Goal: Information Seeking & Learning: Learn about a topic

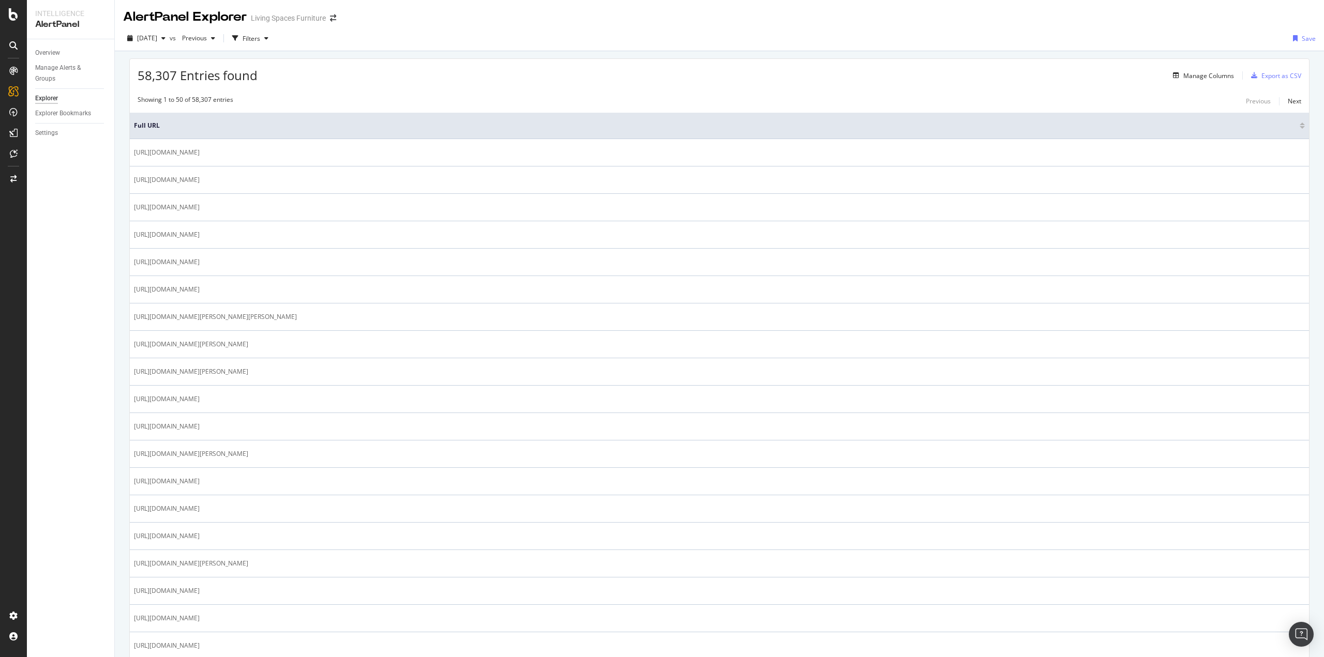
select select "21"
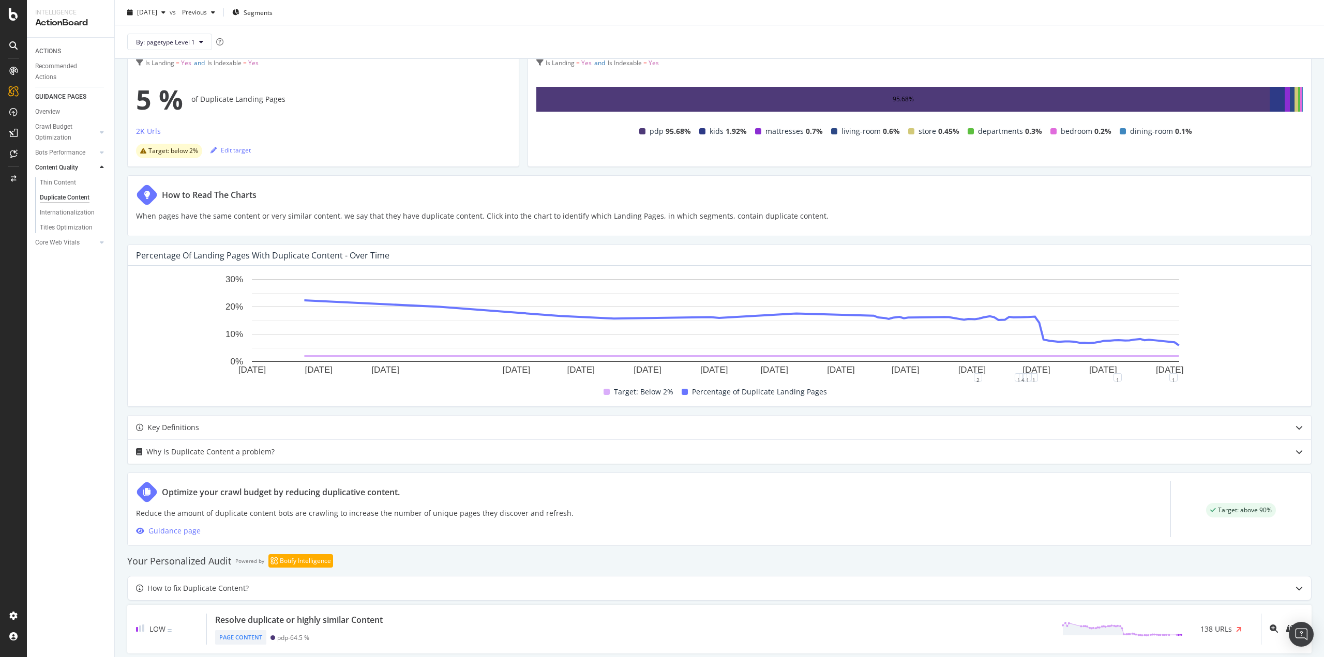
scroll to position [108, 0]
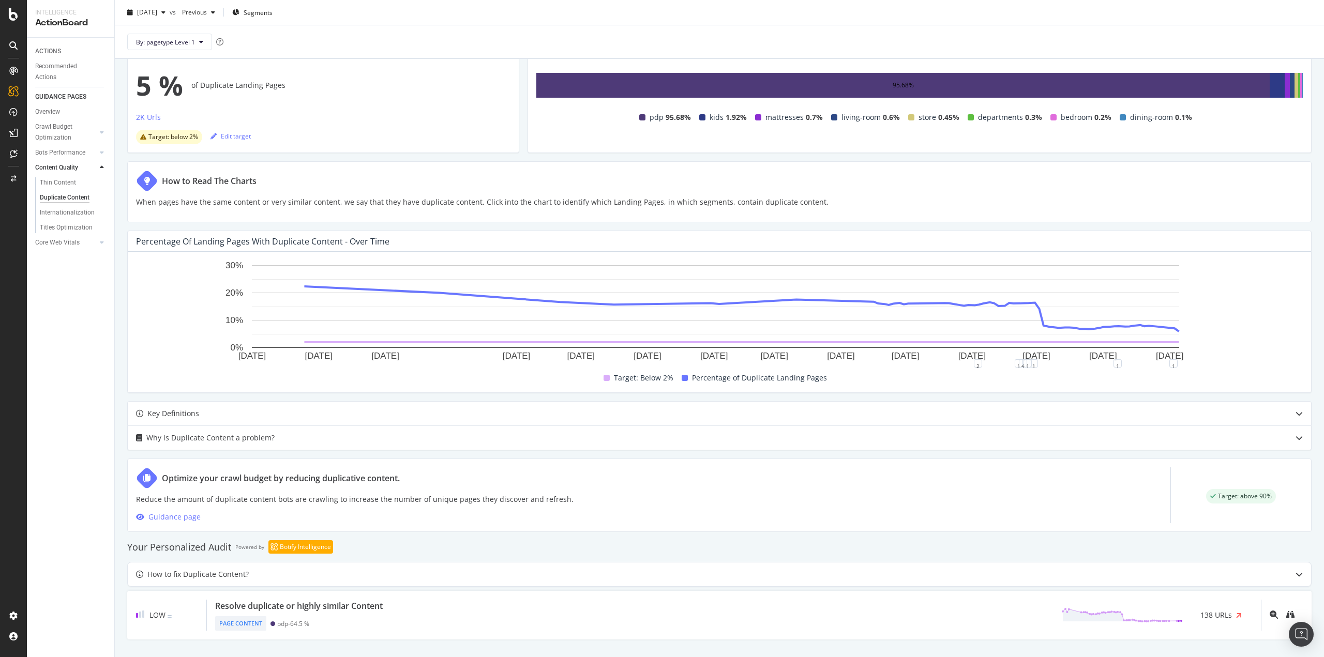
drag, startPoint x: 40, startPoint y: 183, endPoint x: 121, endPoint y: 191, distance: 81.1
click at [40, 183] on div "Thin Content" at bounding box center [58, 182] width 36 height 11
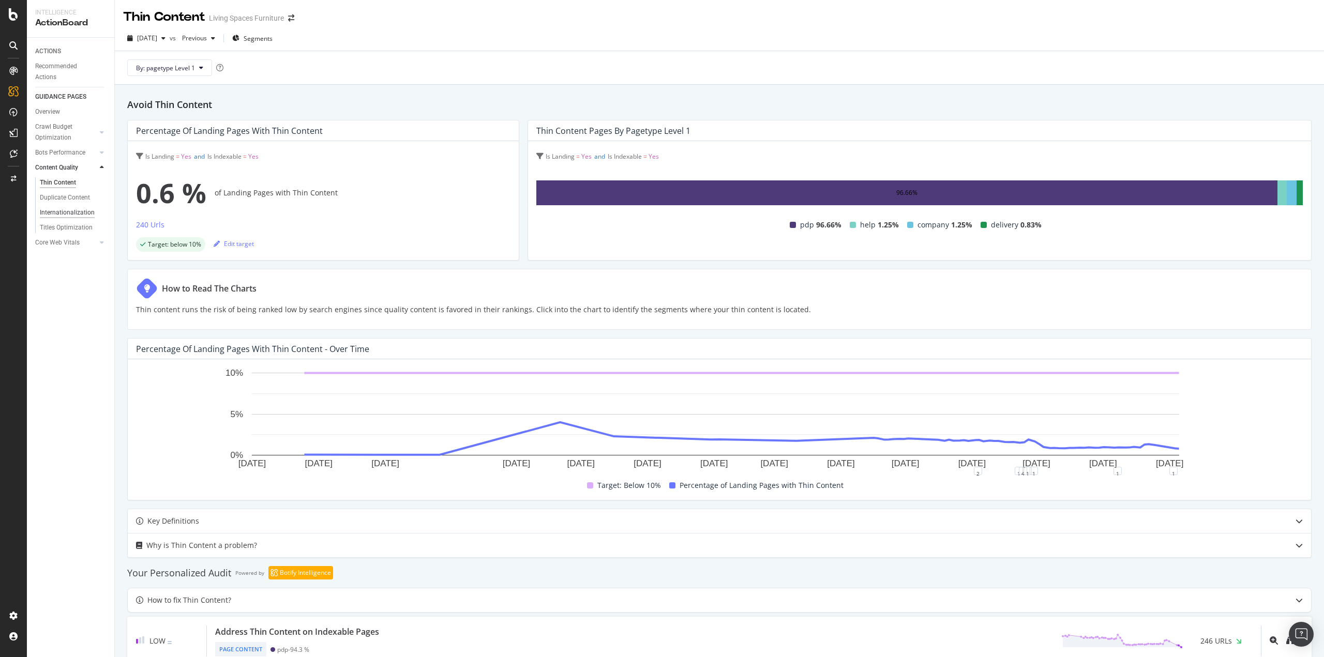
click at [73, 212] on div "Internationalization" at bounding box center [67, 212] width 55 height 11
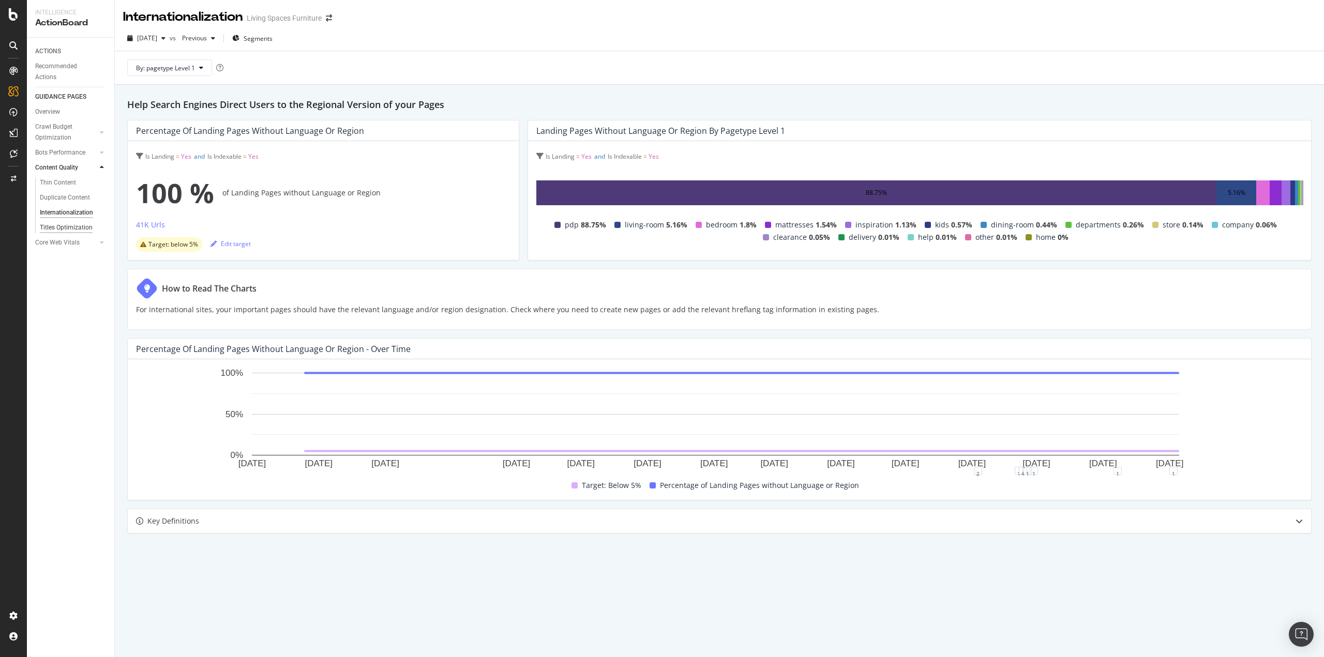
click at [69, 228] on div "Titles Optimization" at bounding box center [66, 227] width 53 height 11
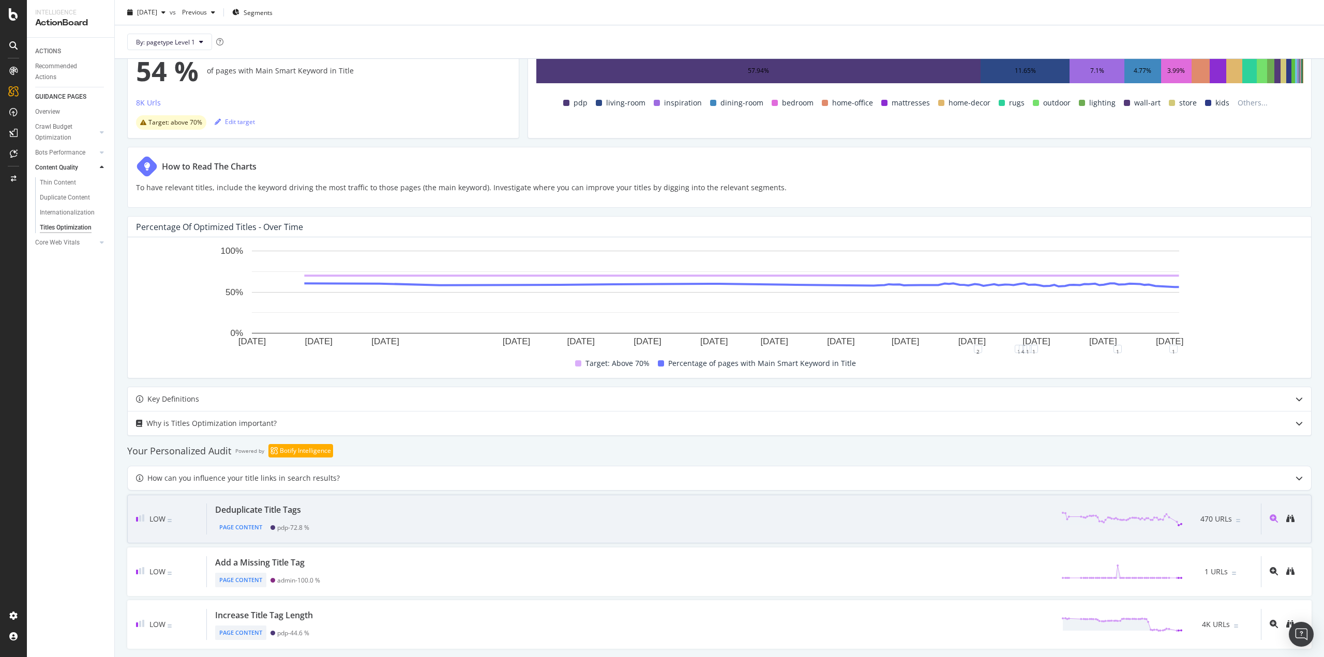
scroll to position [129, 0]
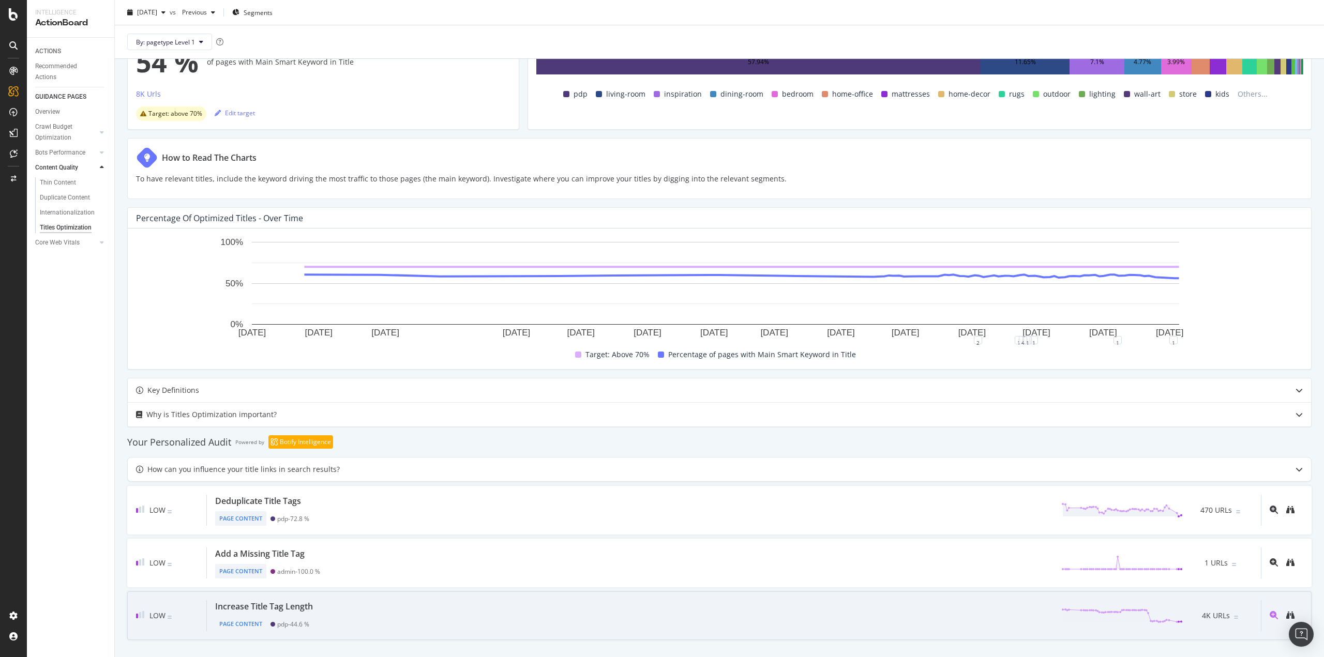
click at [1215, 610] on span "4K URLs" at bounding box center [1216, 616] width 28 height 12
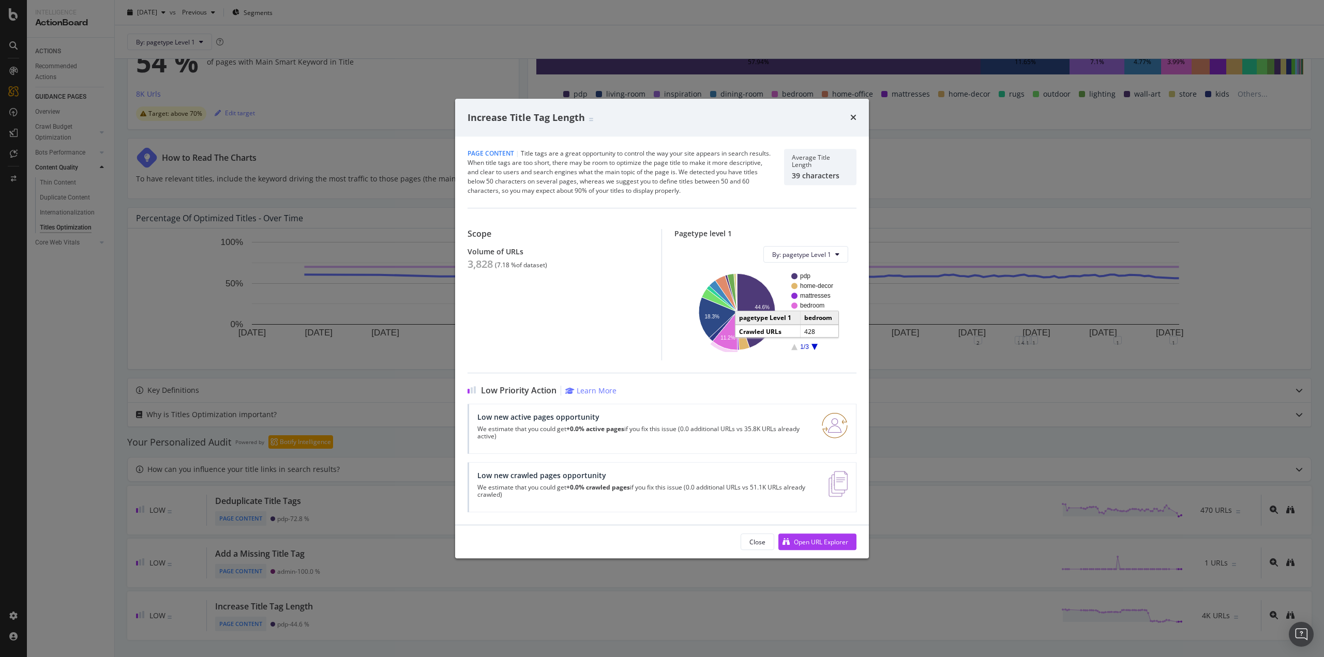
click at [724, 342] on icon "A chart." at bounding box center [725, 331] width 25 height 38
click at [853, 116] on icon "times" at bounding box center [853, 117] width 6 height 8
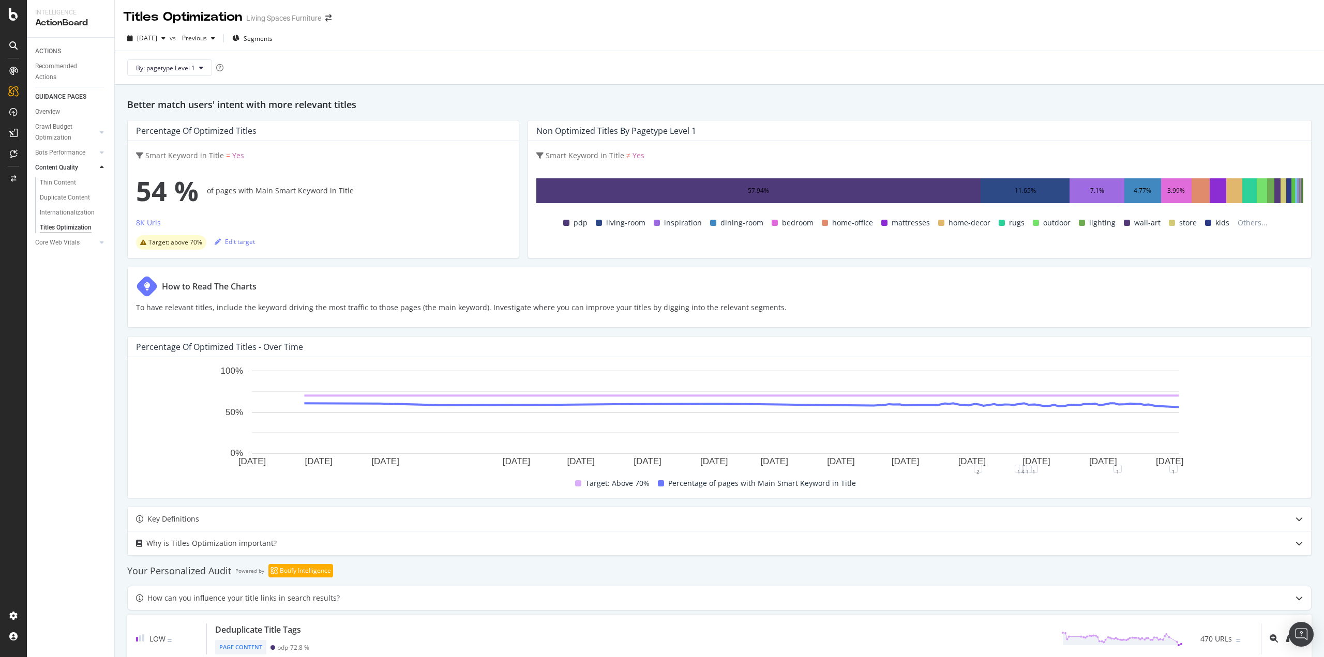
click at [56, 280] on div "ACTIONS Recommended Actions GUIDANCE PAGES Overview Crawl Budget Optimization L…" at bounding box center [70, 348] width 87 height 620
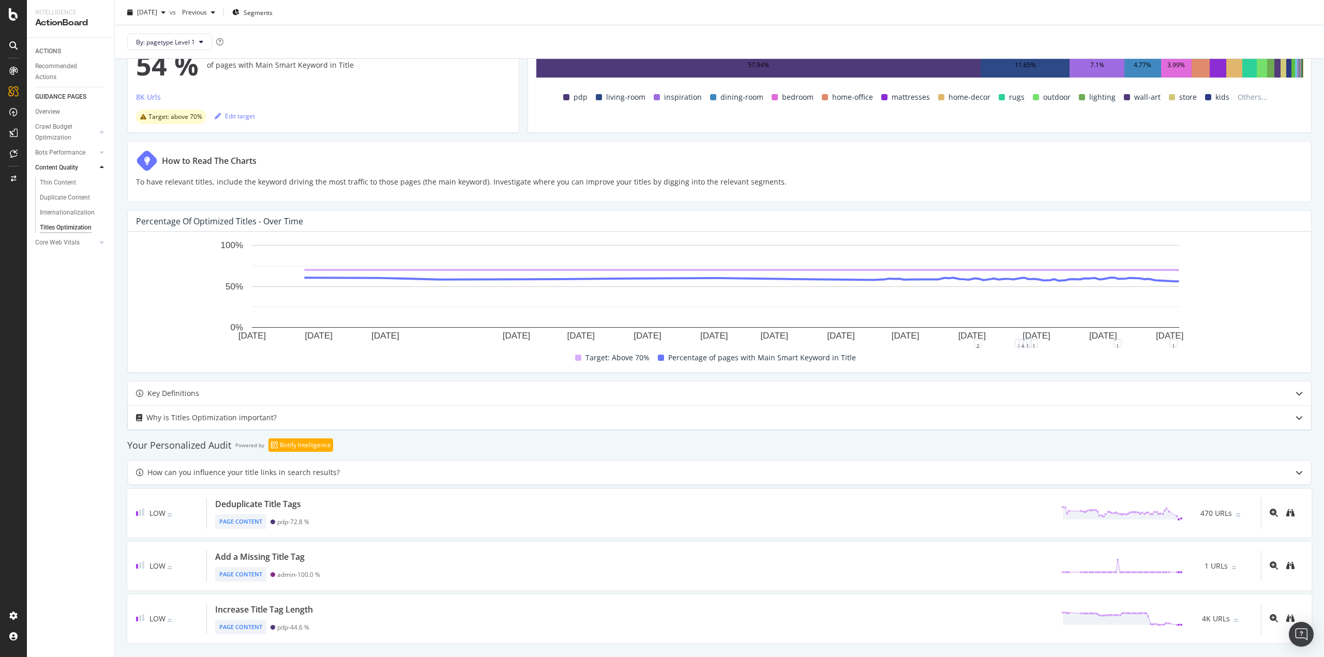
scroll to position [129, 0]
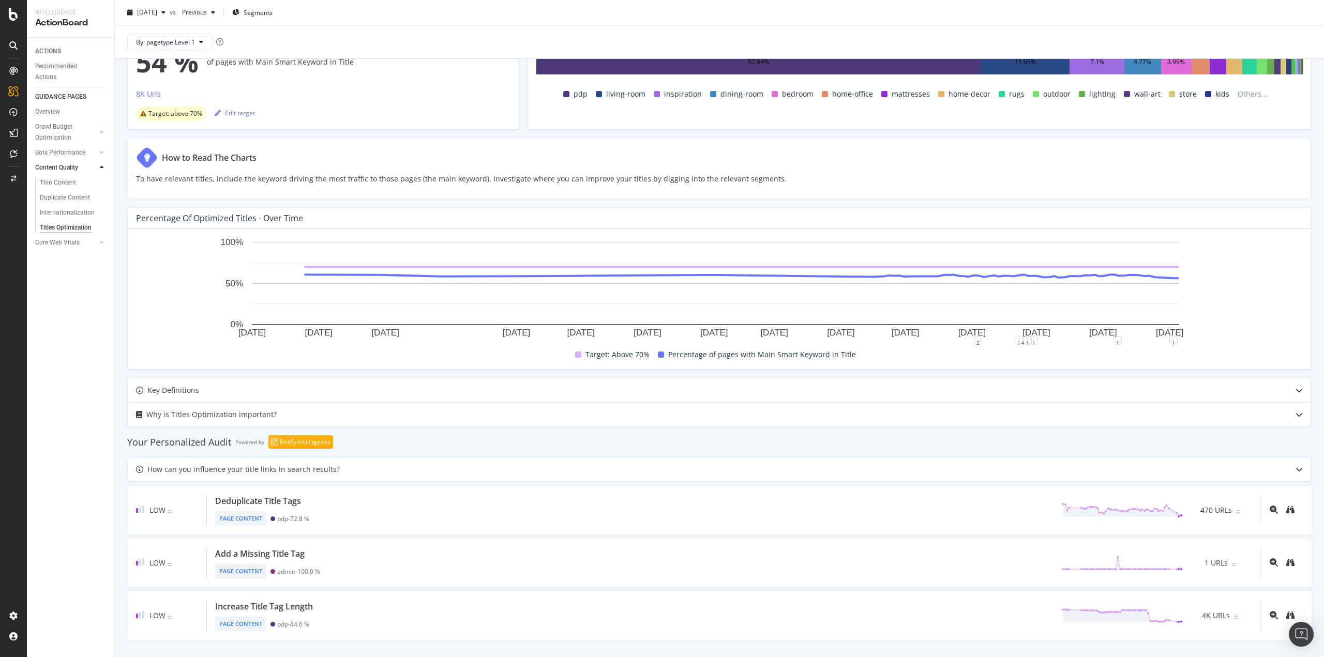
click at [79, 292] on div "ACTIONS Recommended Actions GUIDANCE PAGES Overview Crawl Budget Optimization L…" at bounding box center [70, 348] width 87 height 620
click at [53, 94] on div "Overview" at bounding box center [52, 98] width 29 height 10
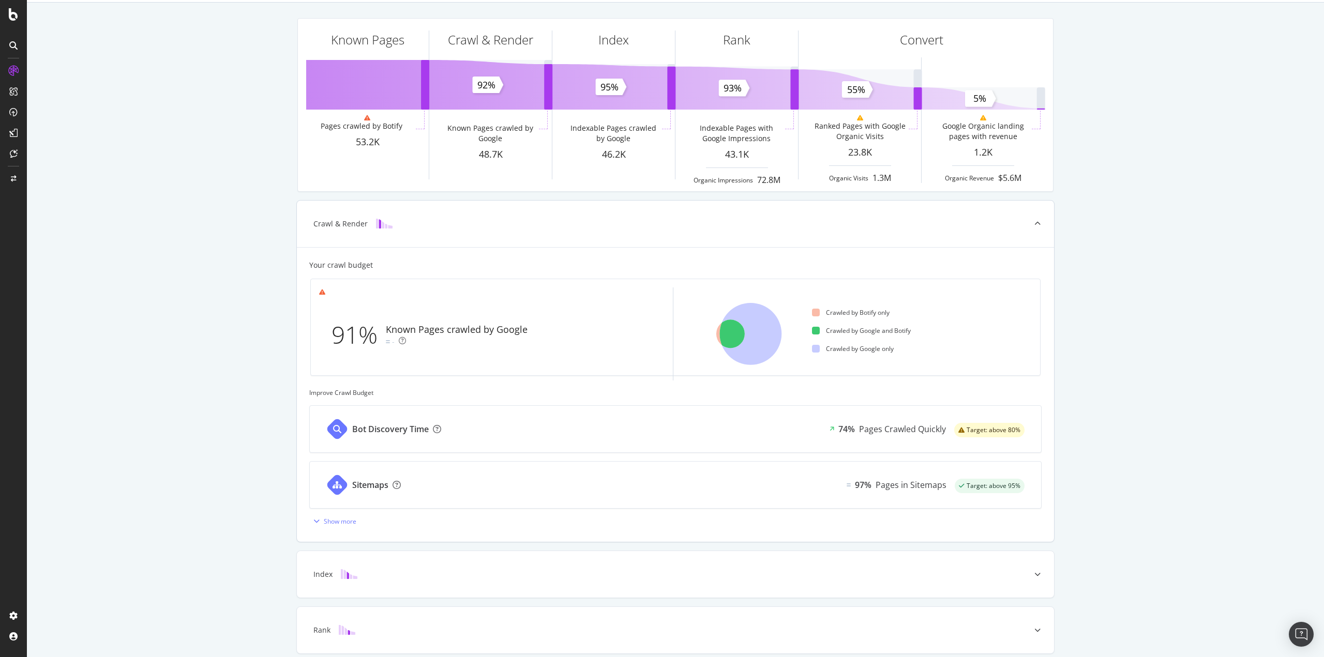
scroll to position [175, 0]
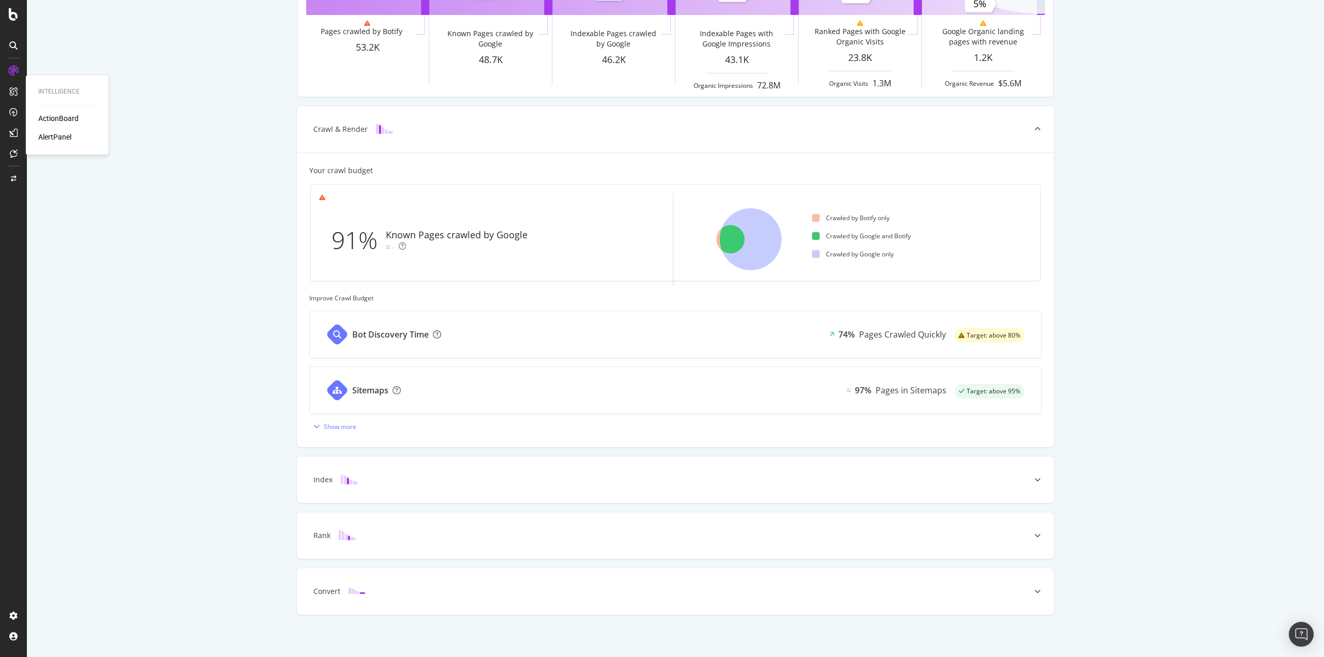
click at [67, 121] on div "ActionBoard" at bounding box center [58, 118] width 40 height 10
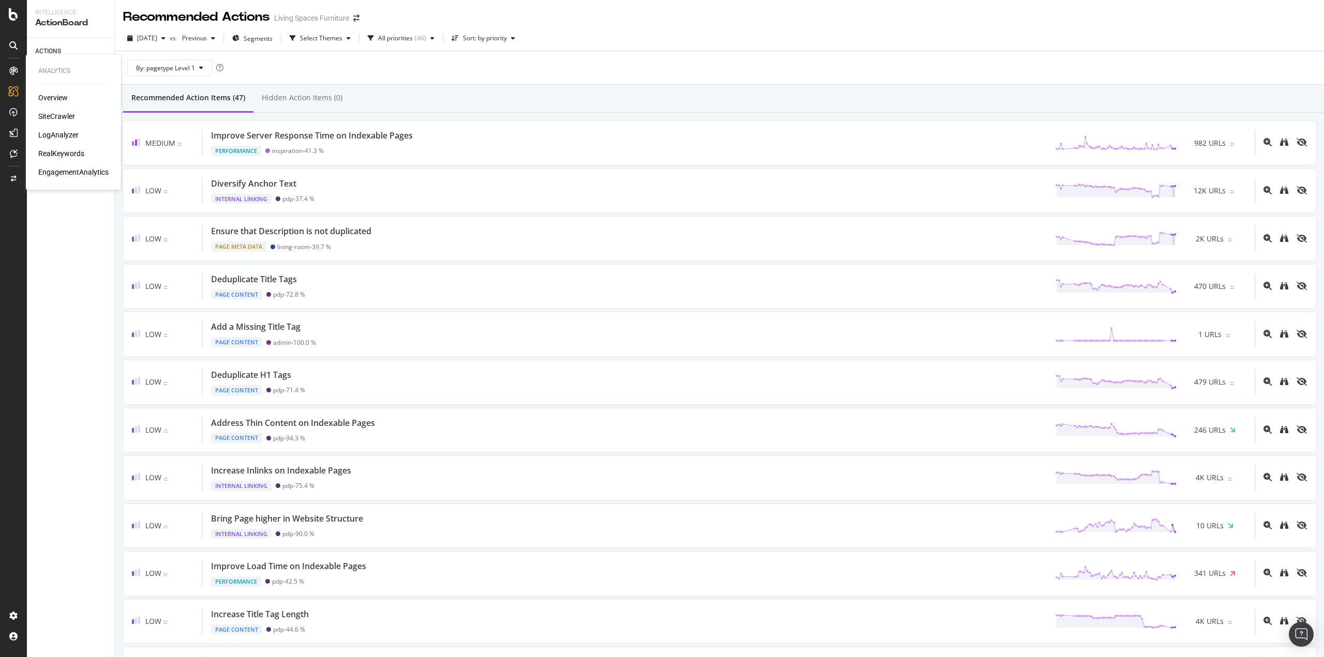
click at [57, 97] on div "Overview" at bounding box center [52, 98] width 29 height 10
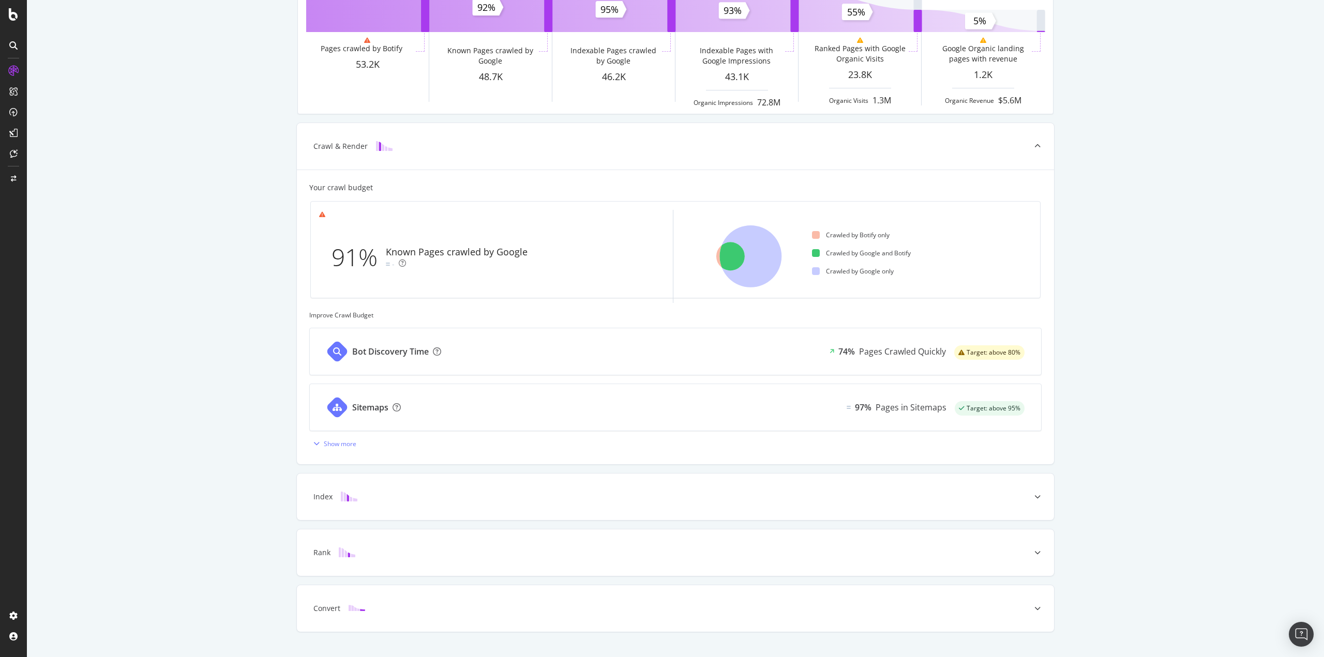
scroll to position [175, 0]
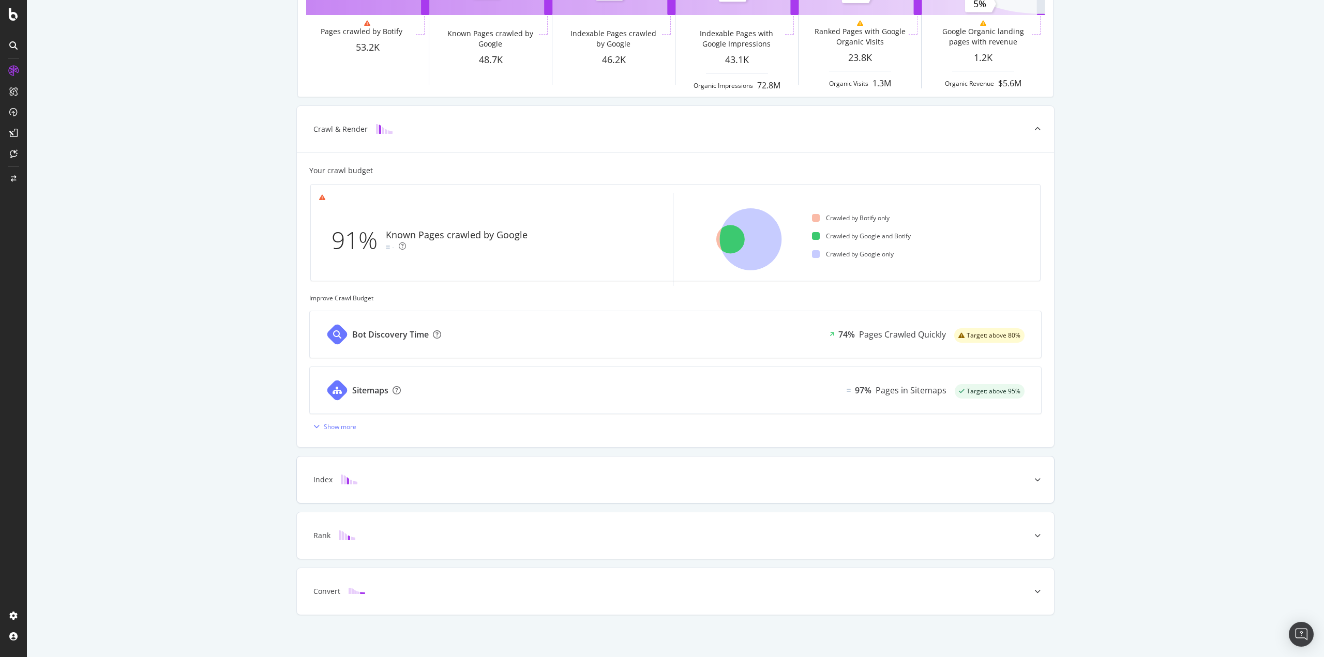
click at [1022, 480] on div at bounding box center [1037, 480] width 33 height 47
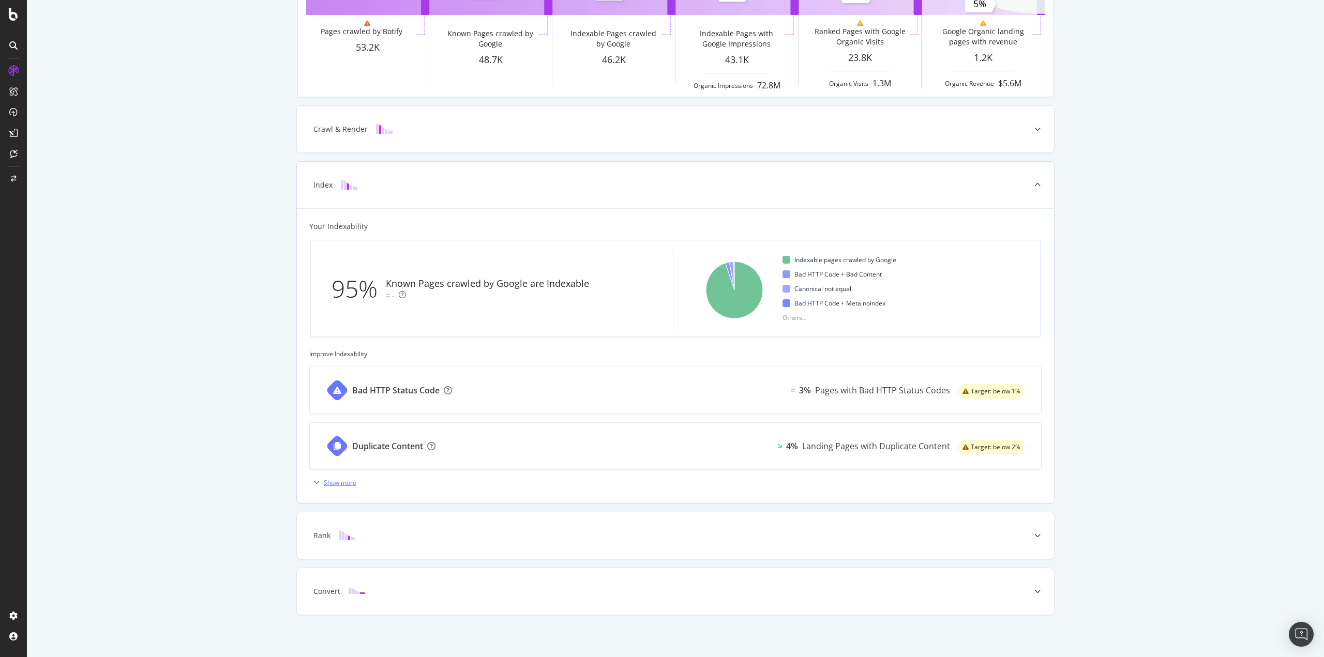
click at [324, 480] on div "Show more" at bounding box center [340, 482] width 33 height 9
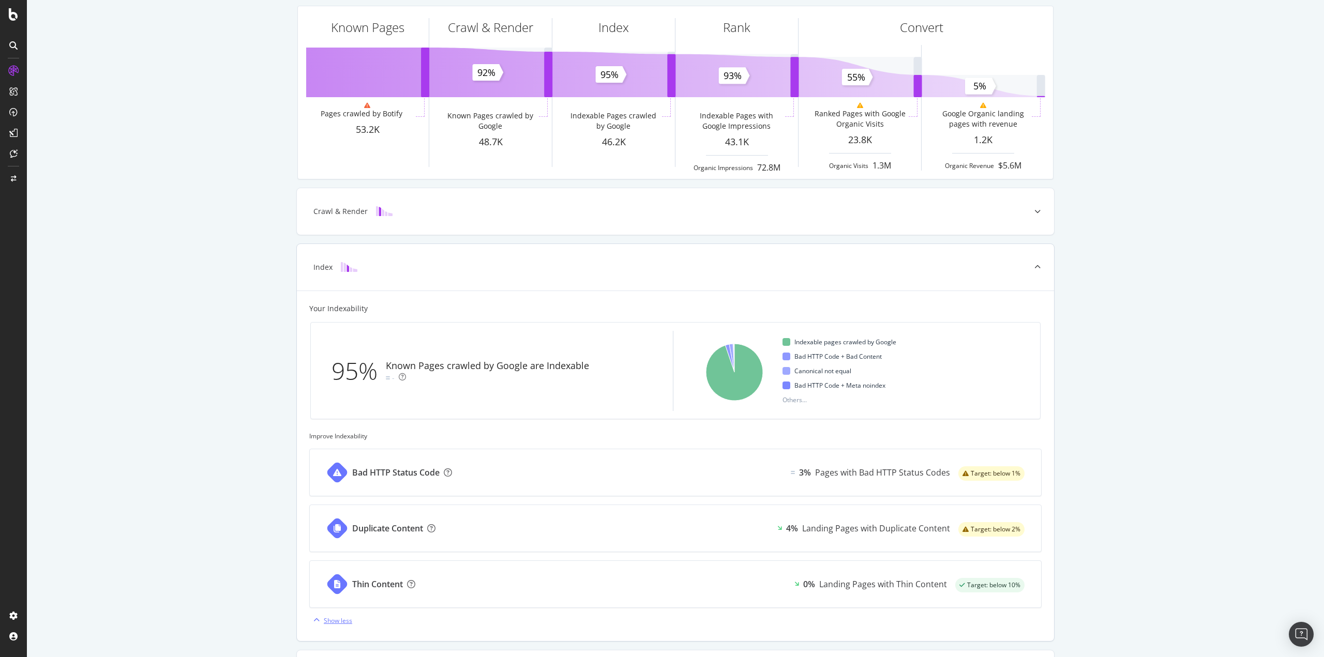
scroll to position [231, 0]
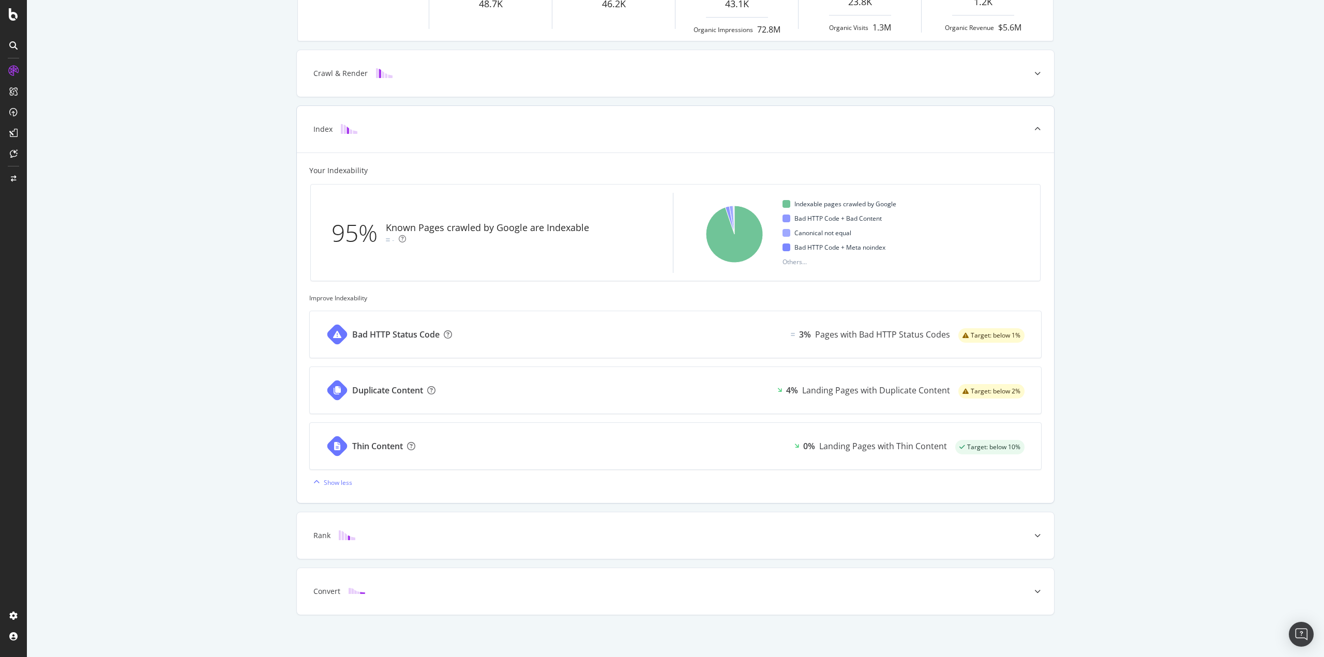
click at [376, 391] on div "Duplicate Content" at bounding box center [387, 391] width 71 height 12
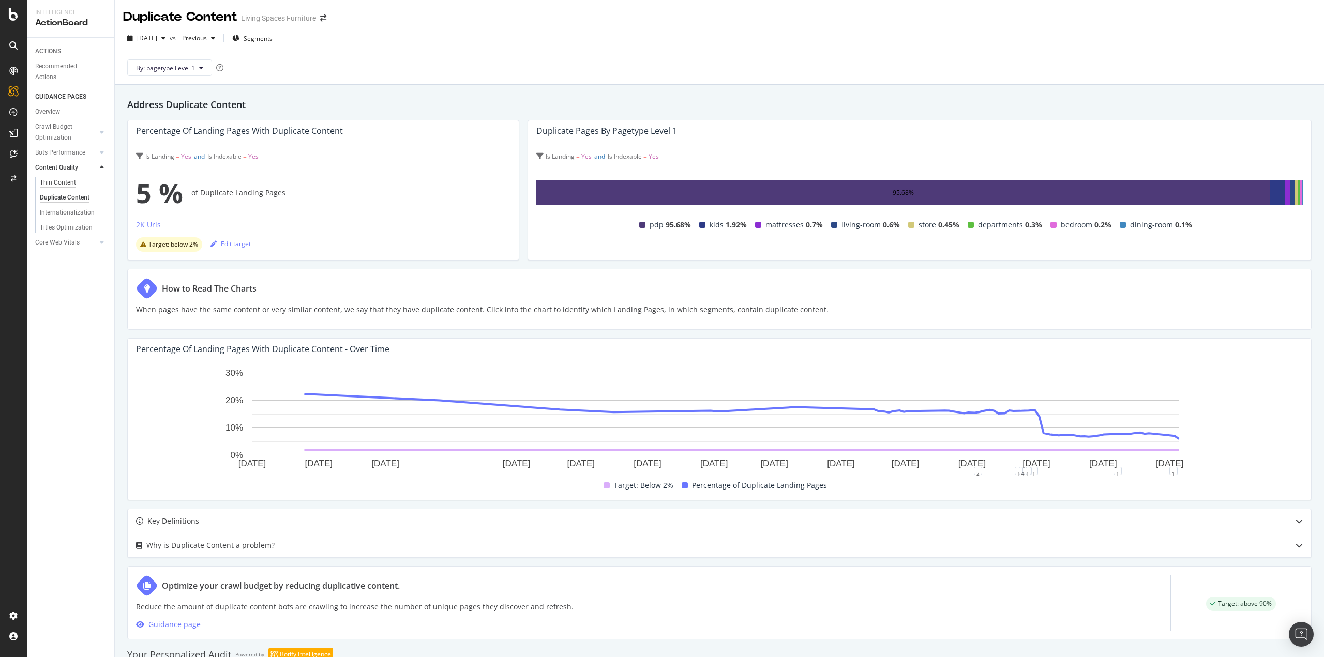
click at [63, 181] on div "Thin Content" at bounding box center [58, 182] width 36 height 11
click at [57, 97] on div "Overview" at bounding box center [52, 98] width 29 height 10
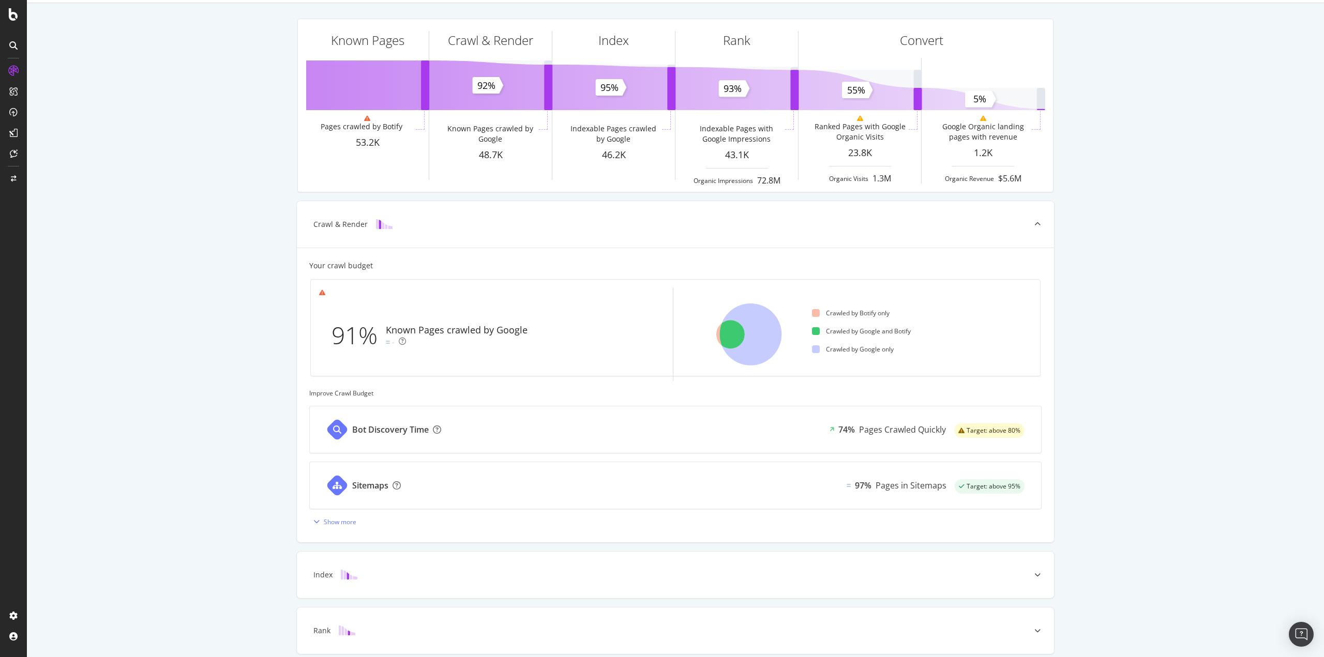
scroll to position [175, 0]
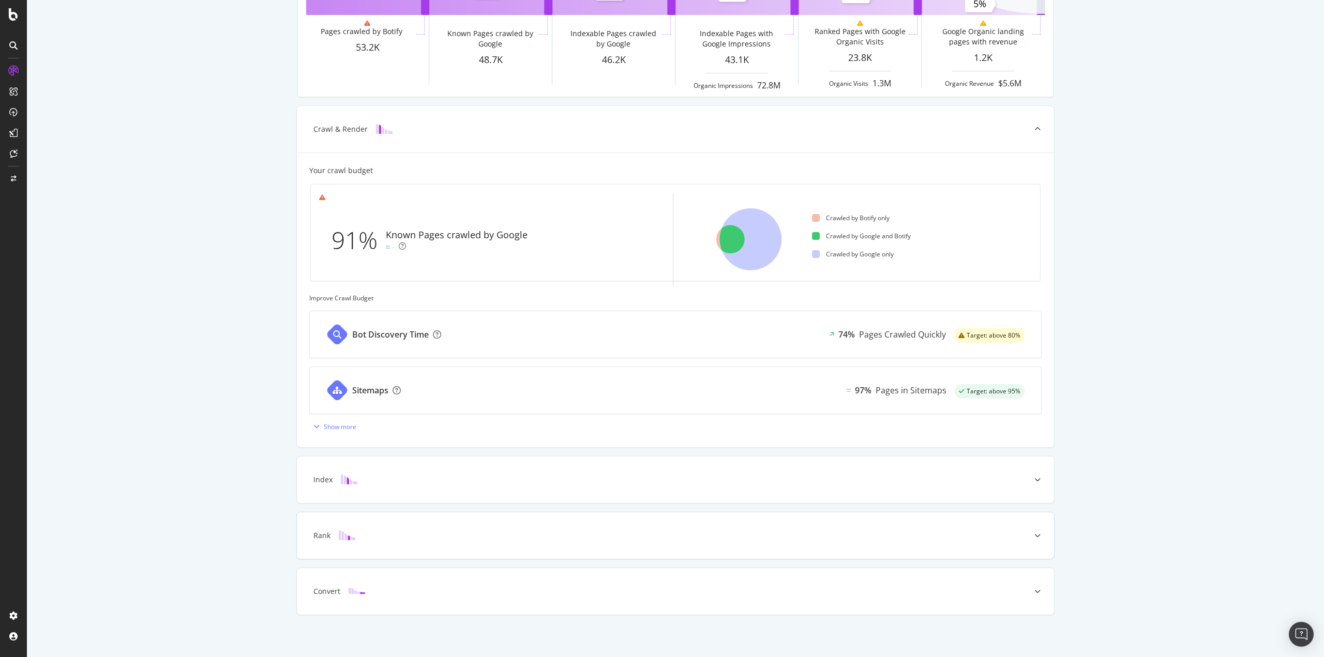
click at [1037, 536] on div at bounding box center [1037, 536] width 33 height 47
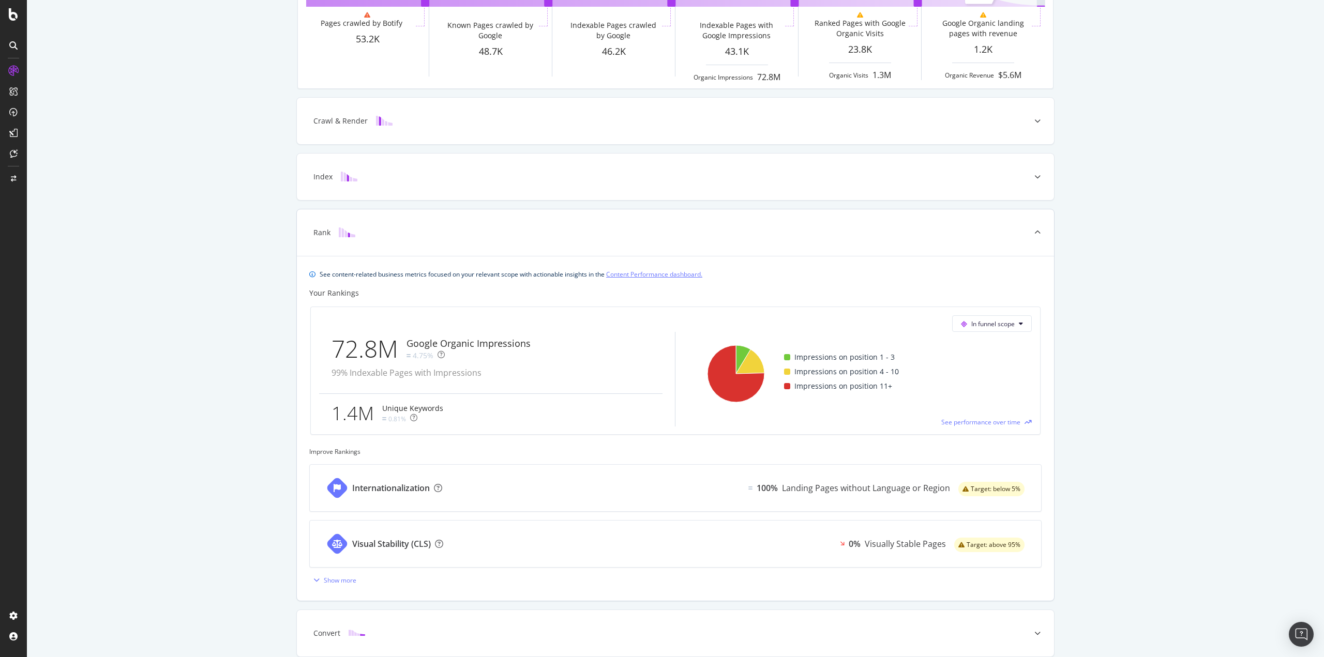
scroll to position [226, 0]
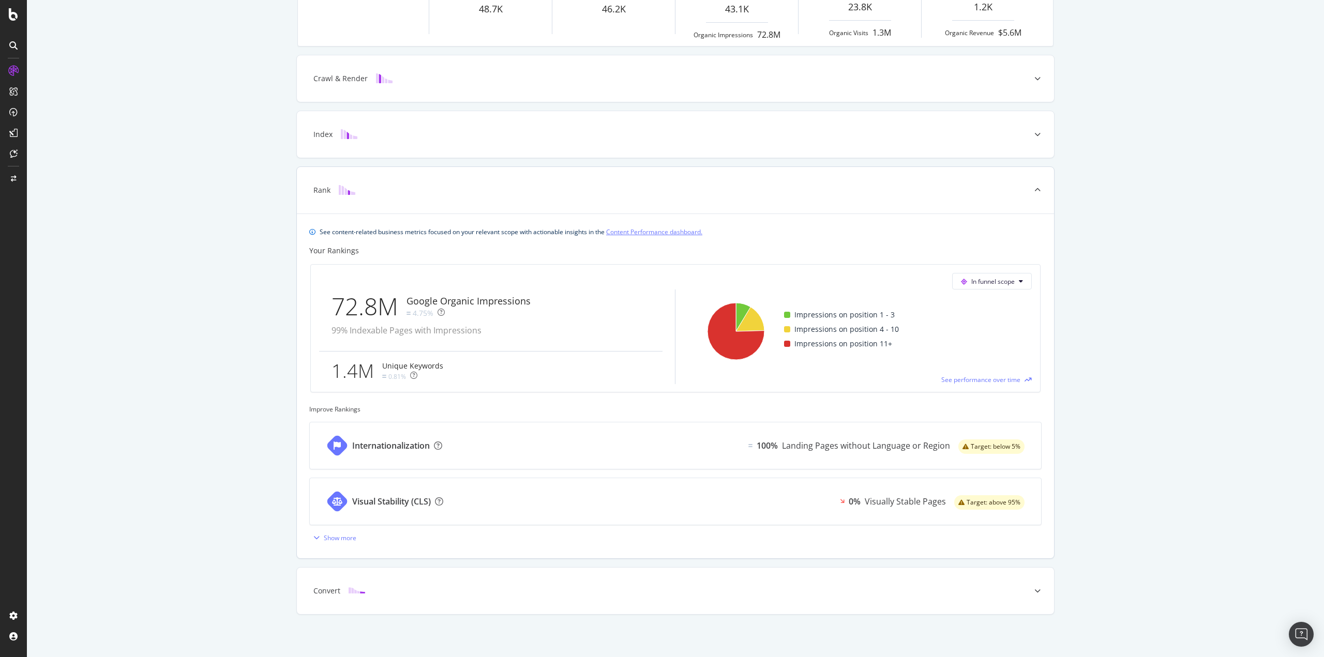
click at [1036, 184] on div at bounding box center [1037, 190] width 33 height 47
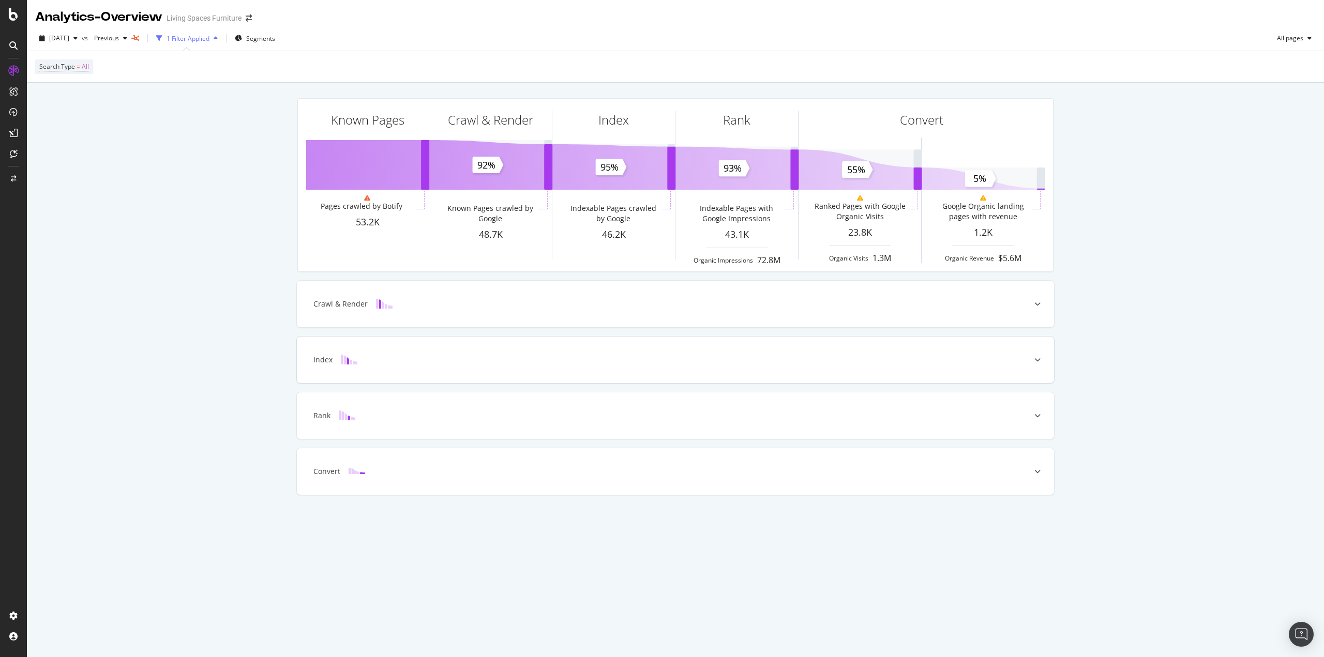
click at [1036, 359] on icon at bounding box center [1038, 360] width 6 height 6
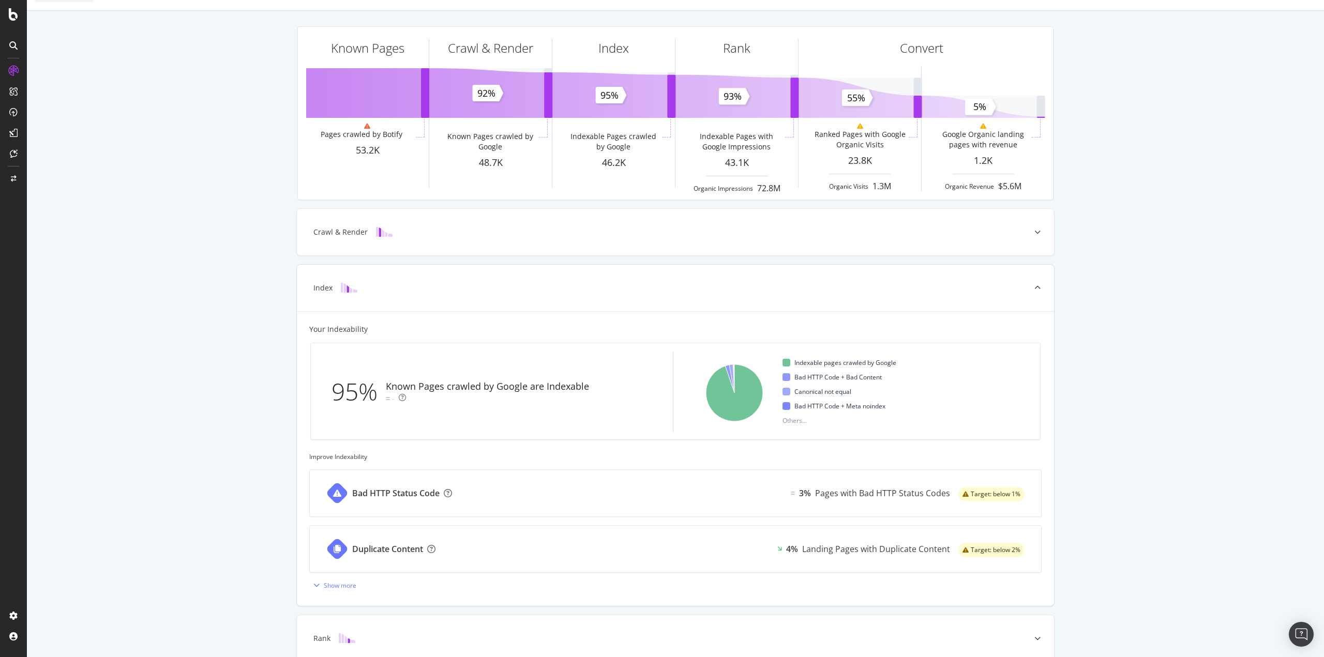
scroll to position [71, 0]
click at [1035, 287] on icon at bounding box center [1038, 289] width 6 height 6
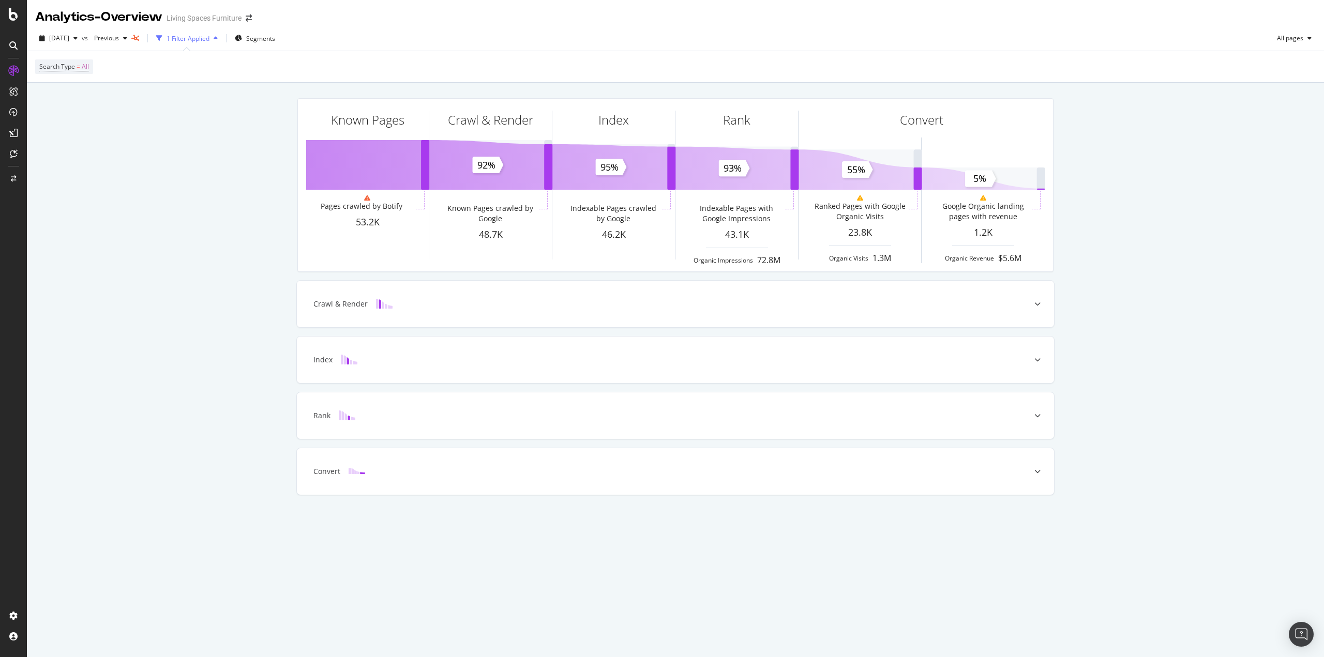
click at [1101, 347] on div "Known Pages Pages crawled by Botify 53.2K Crawl & Render Known Pages crawled by…" at bounding box center [675, 311] width 1297 height 457
click at [1025, 365] on div at bounding box center [1037, 360] width 33 height 47
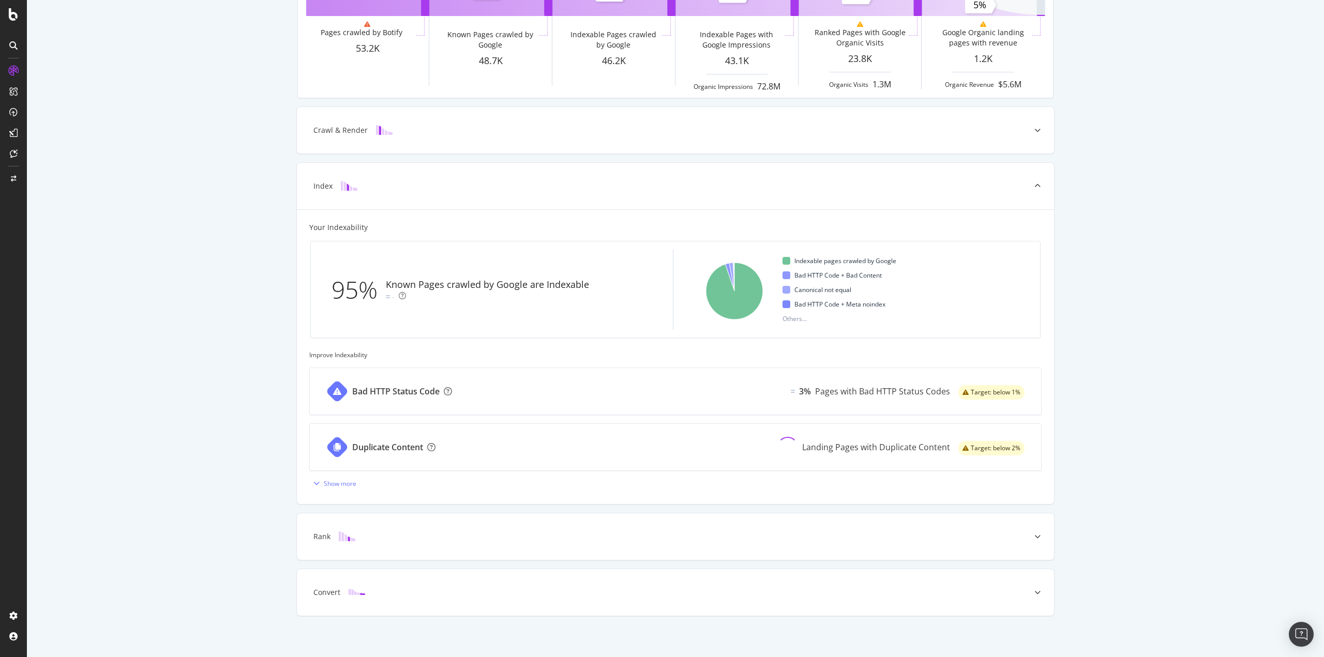
scroll to position [175, 0]
click at [338, 478] on div "Show more" at bounding box center [340, 482] width 33 height 9
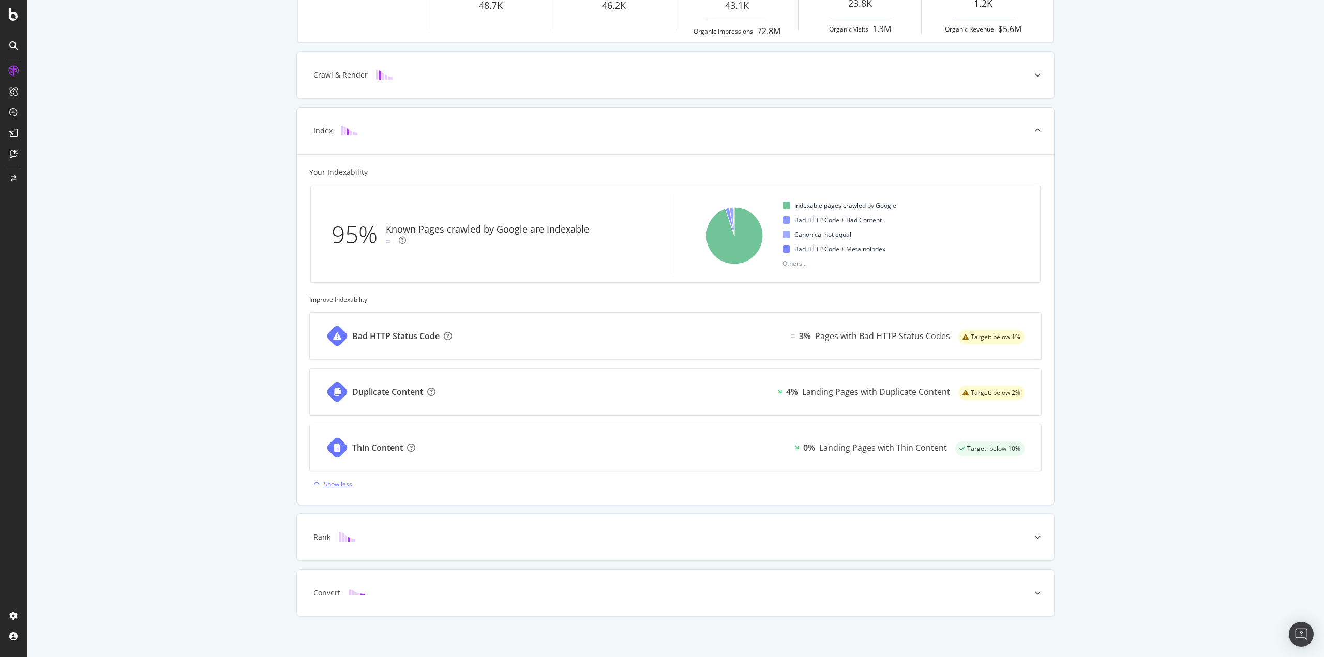
scroll to position [231, 0]
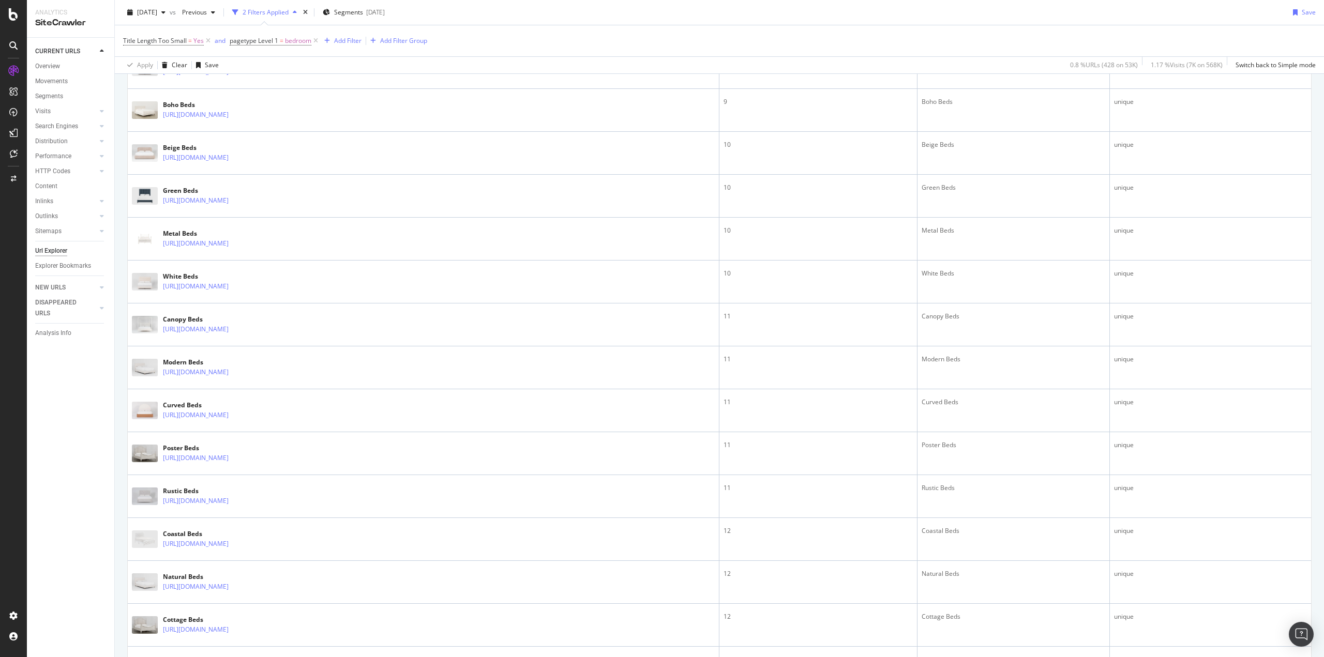
scroll to position [103, 0]
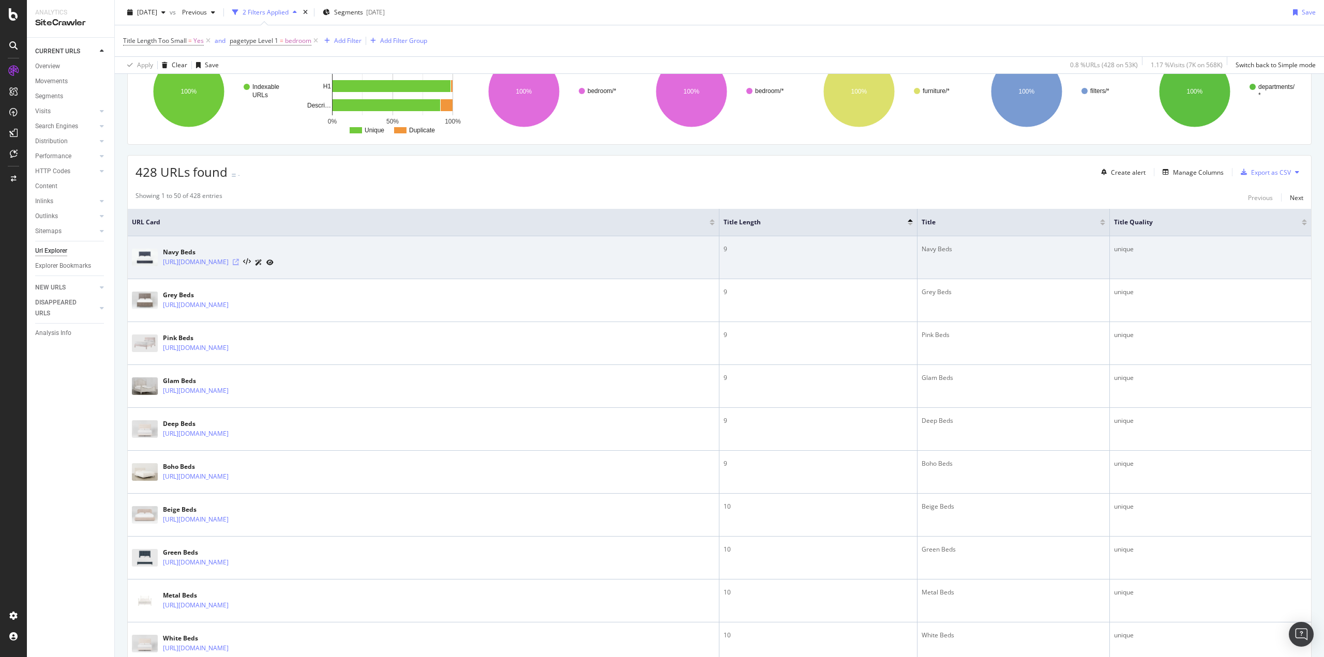
click at [239, 263] on icon at bounding box center [236, 262] width 6 height 6
